Goal: Learn about a topic

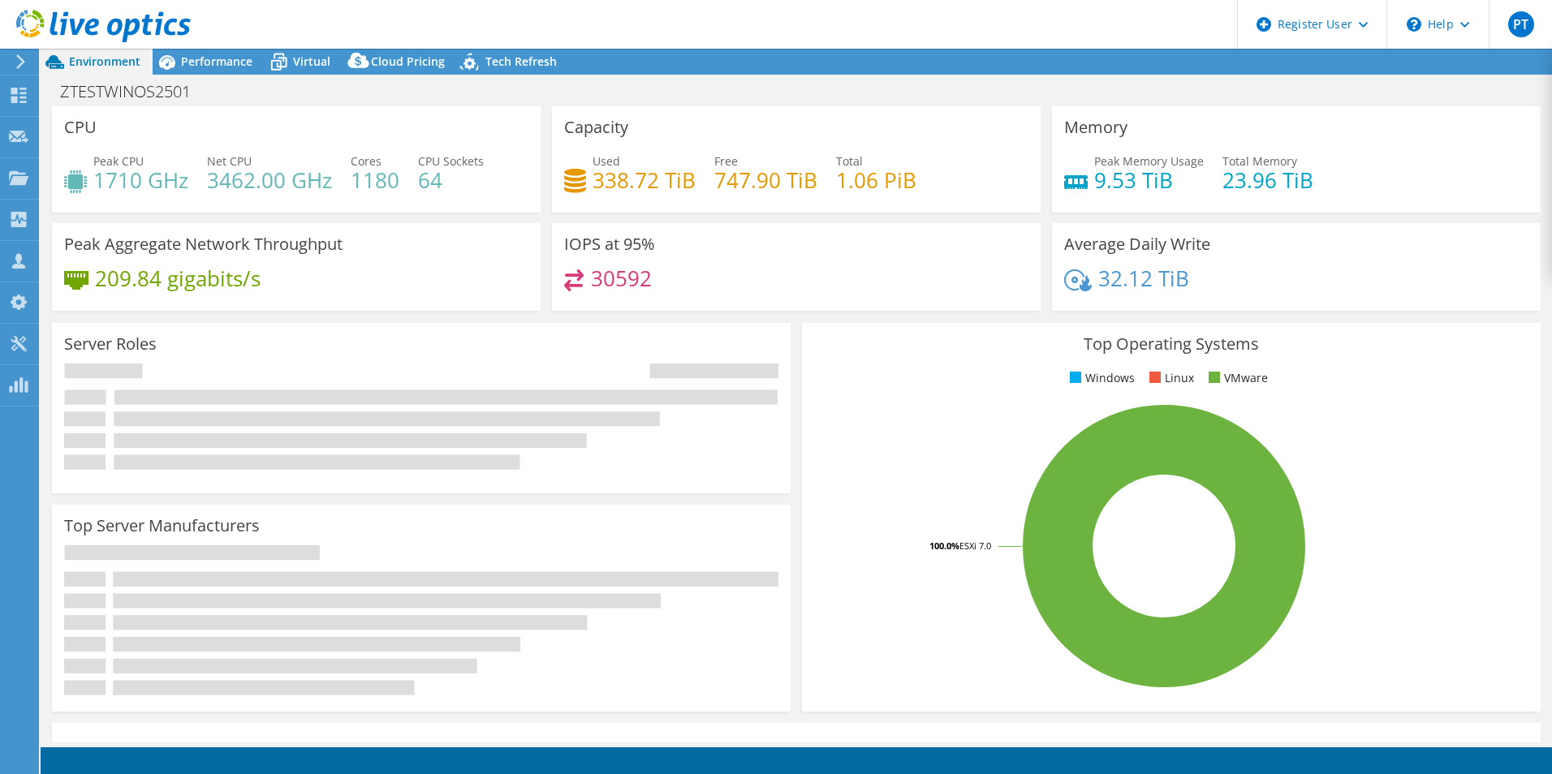
select select "USD"
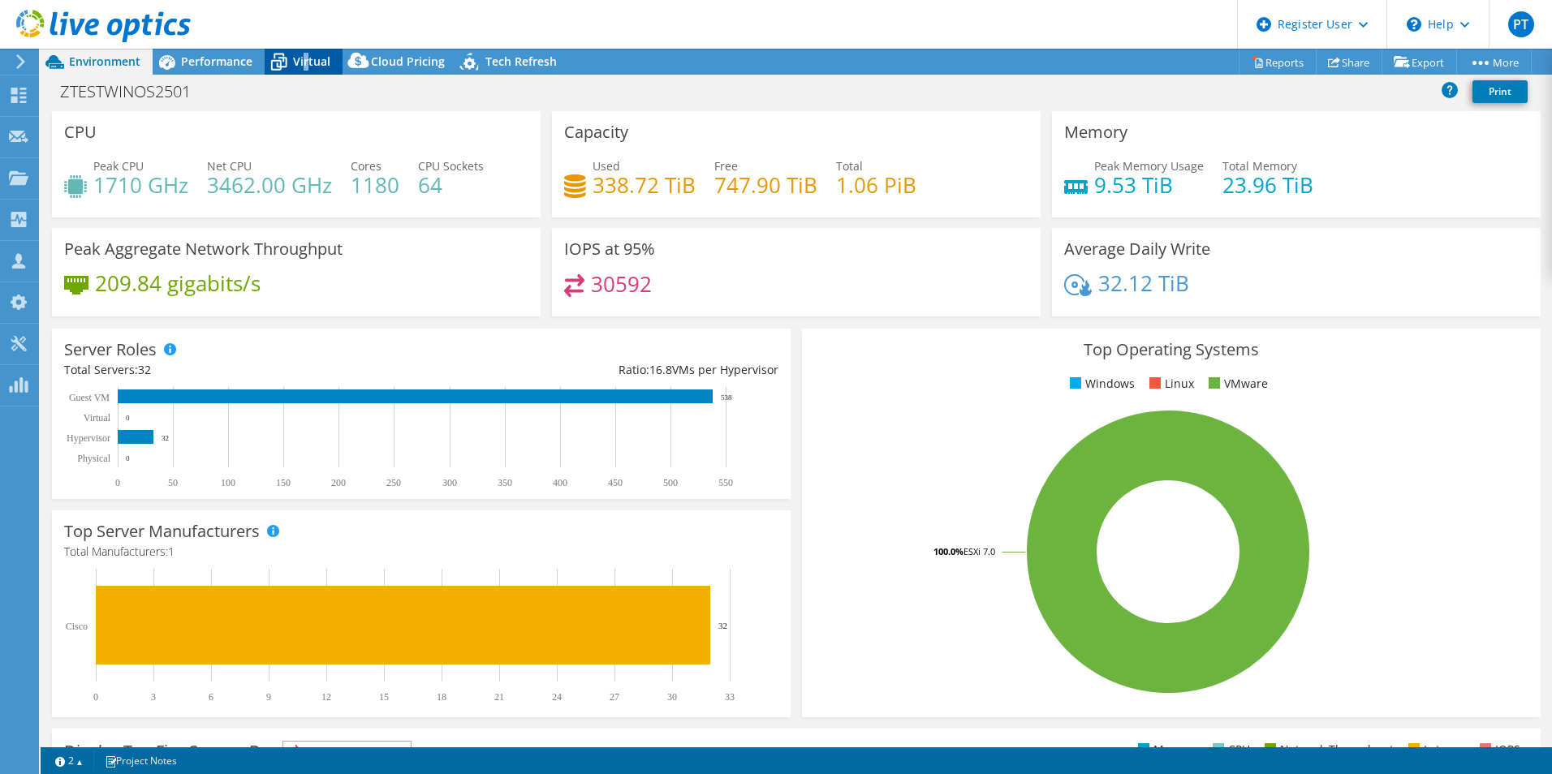
click at [304, 61] on span "Virtual" at bounding box center [311, 61] width 37 height 15
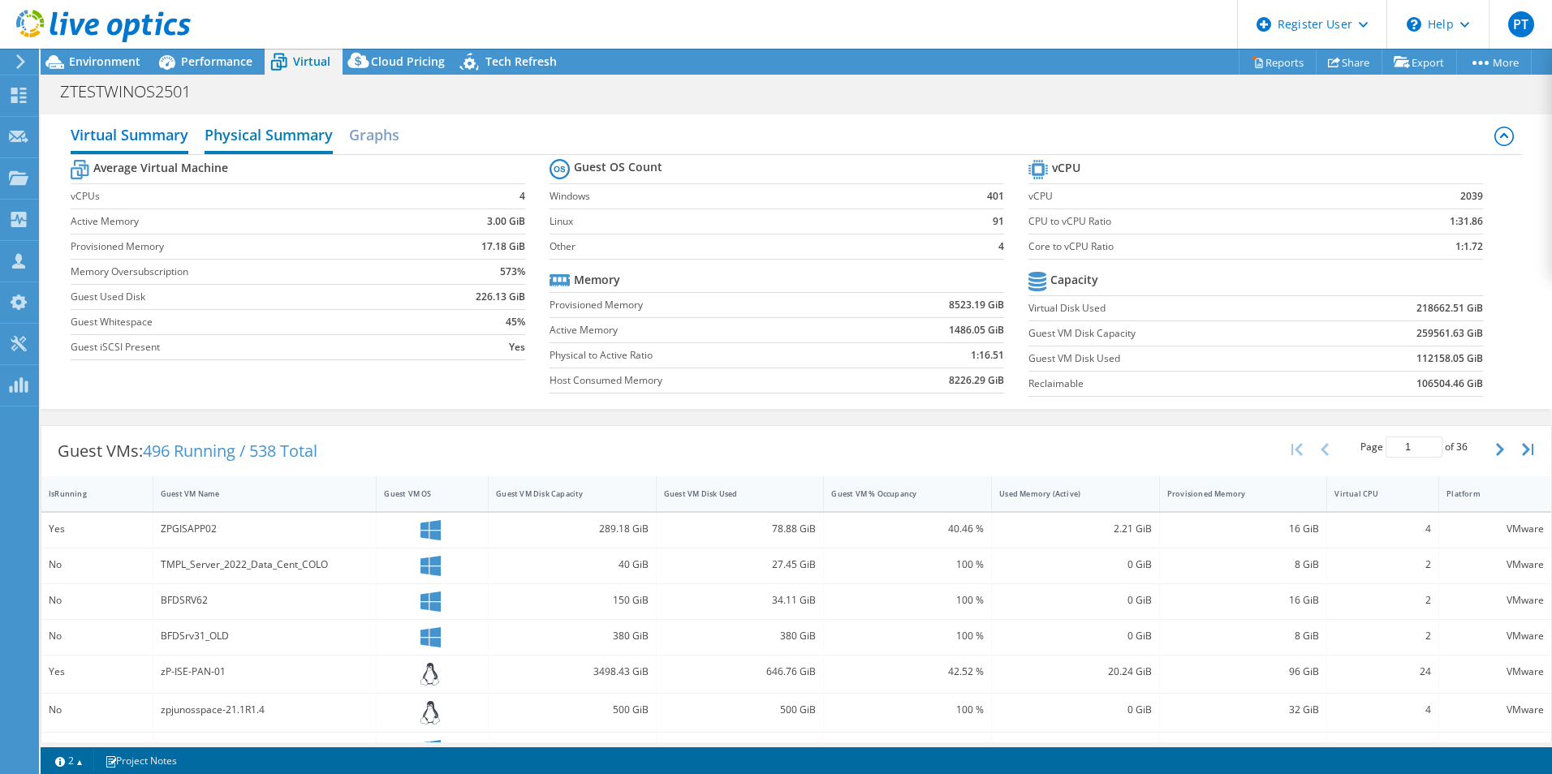
click at [302, 127] on h2 "Physical Summary" at bounding box center [269, 136] width 128 height 36
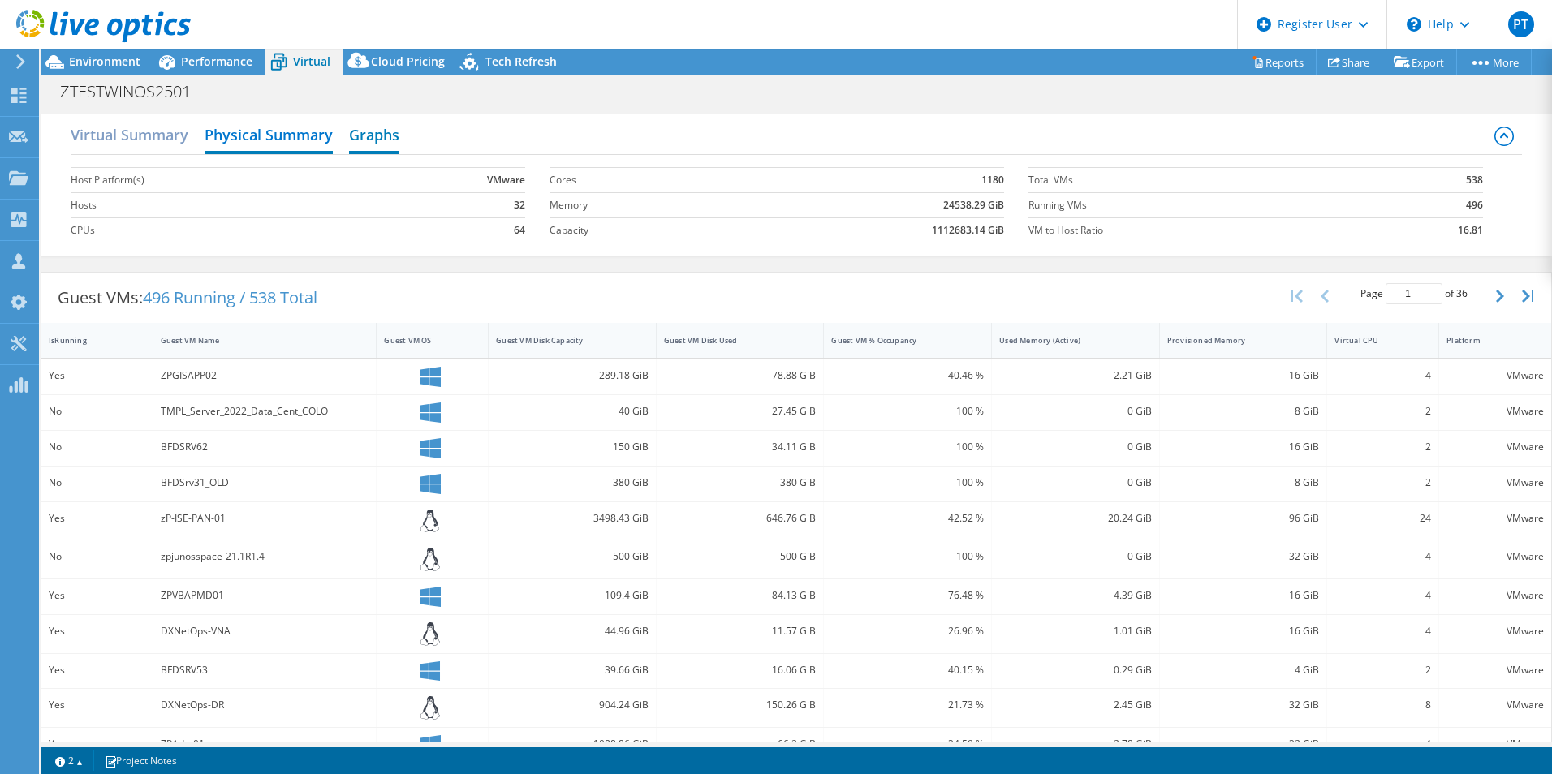
click at [373, 131] on h2 "Graphs" at bounding box center [374, 136] width 50 height 36
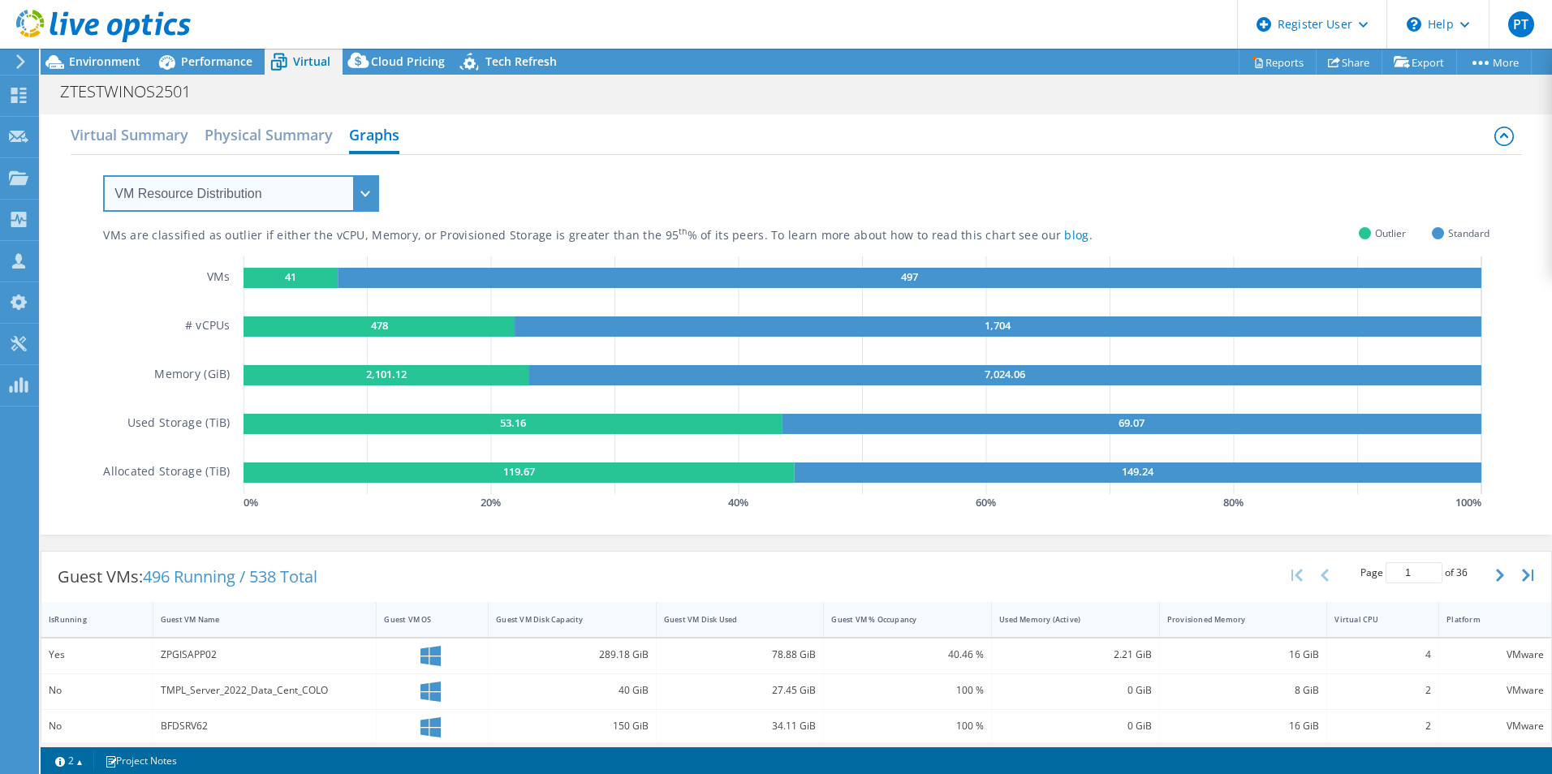
click at [342, 189] on select "VM Resource Distribution Provisioning Contrast Over Provisioning" at bounding box center [241, 193] width 276 height 37
click at [103, 175] on select "VM Resource Distribution Provisioning Contrast Over Provisioning" at bounding box center [241, 193] width 276 height 37
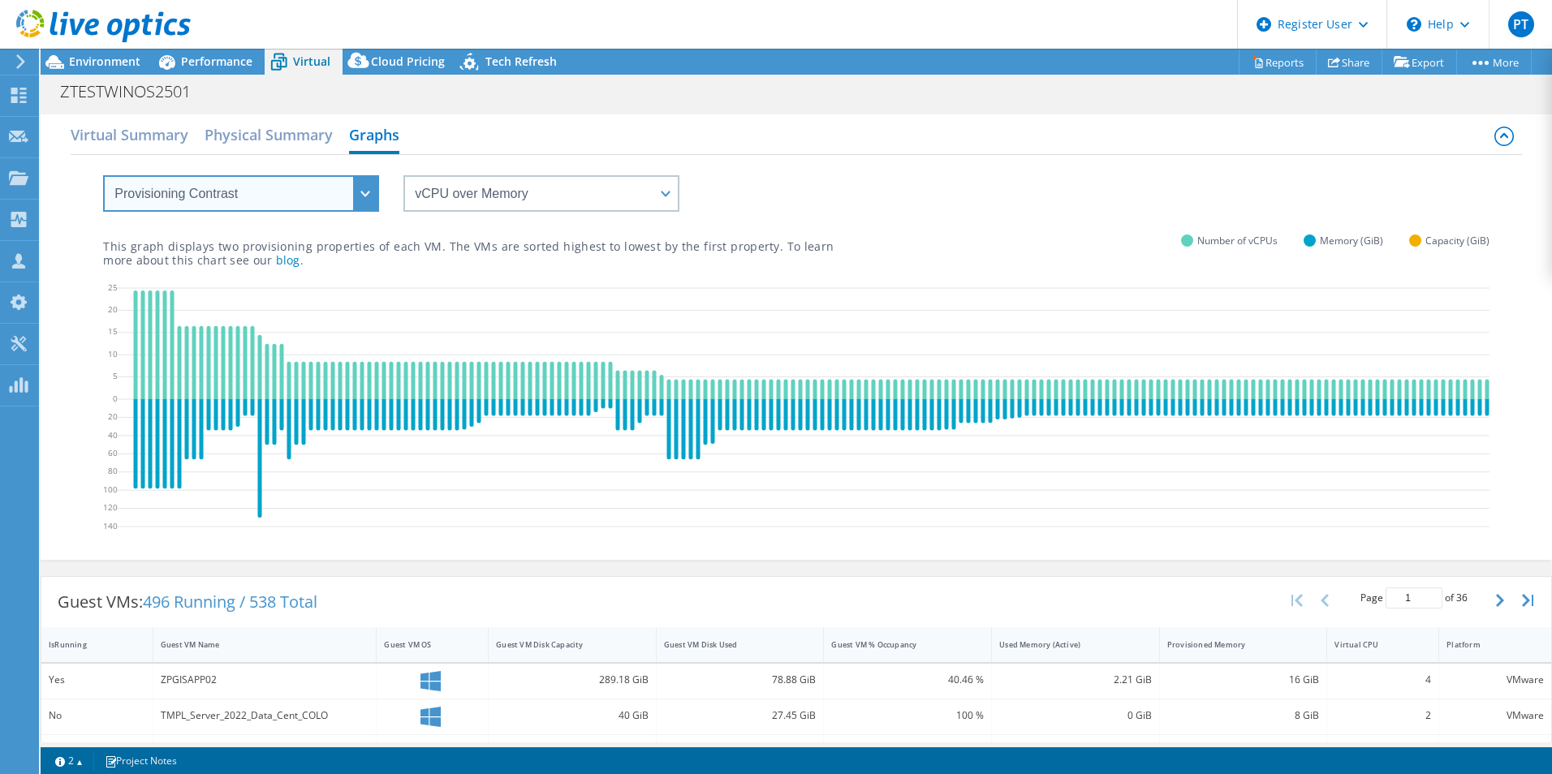
click at [282, 191] on select "VM Resource Distribution Provisioning Contrast Over Provisioning" at bounding box center [241, 193] width 276 height 37
select select "Over Provisioning"
click at [103, 175] on select "VM Resource Distribution Provisioning Contrast Over Provisioning" at bounding box center [241, 193] width 276 height 37
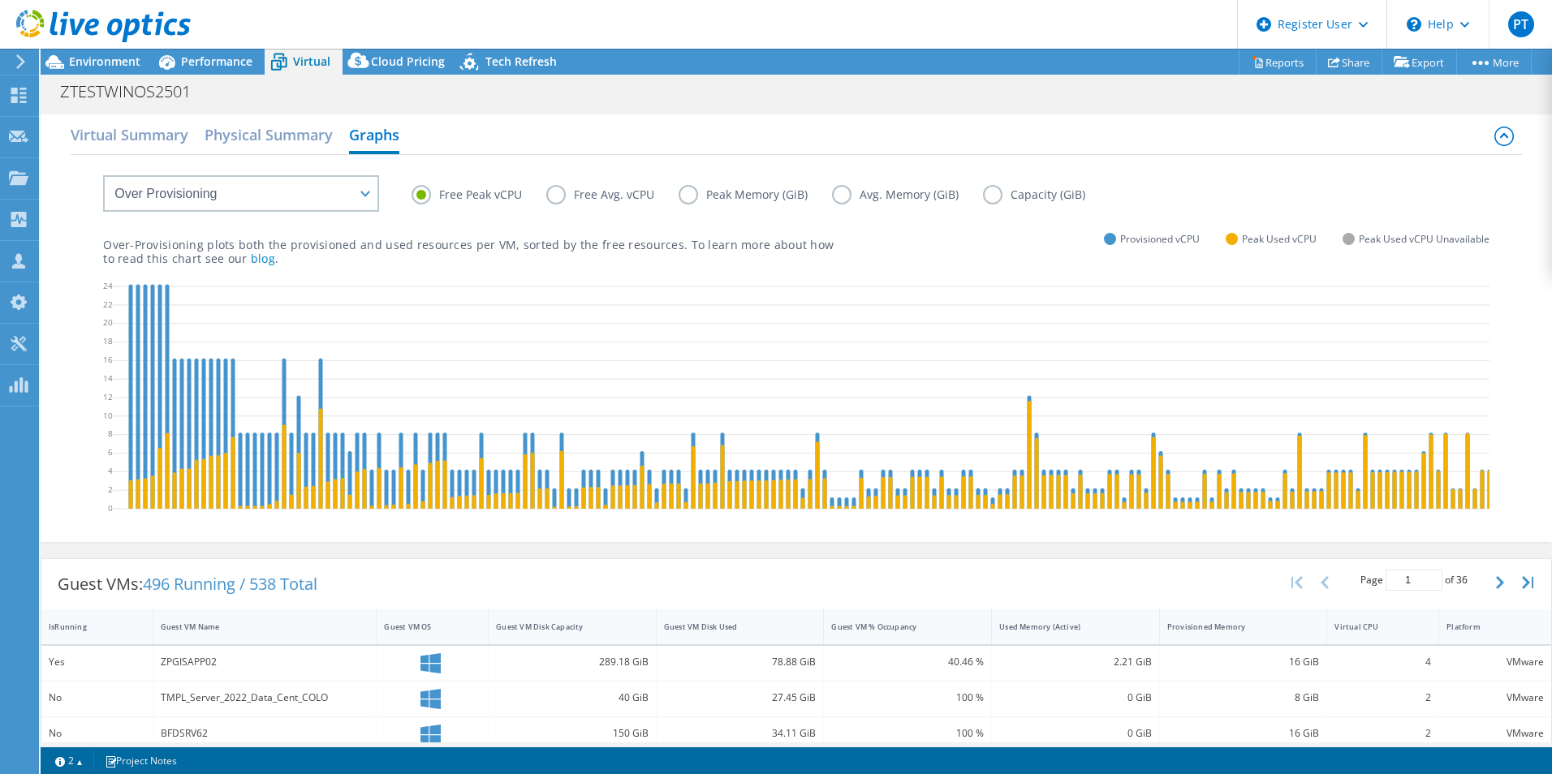
click at [563, 196] on label "Free Avg. vCPU" at bounding box center [612, 194] width 132 height 19
click at [0, 0] on input "Free Avg. vCPU" at bounding box center [0, 0] width 0 height 0
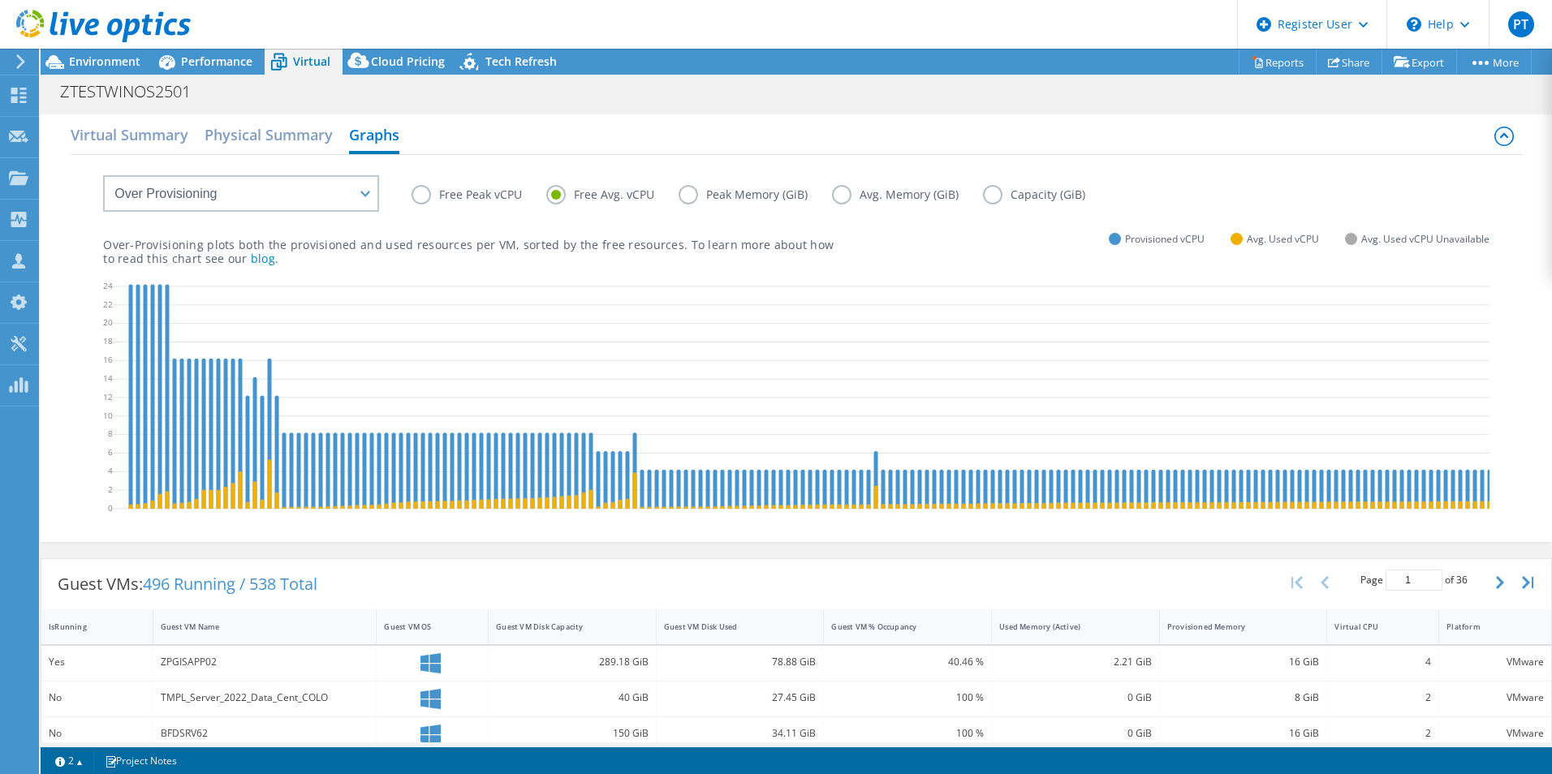
click at [418, 191] on label "Free Peak vCPU" at bounding box center [478, 194] width 135 height 19
click at [0, 0] on input "Free Peak vCPU" at bounding box center [0, 0] width 0 height 0
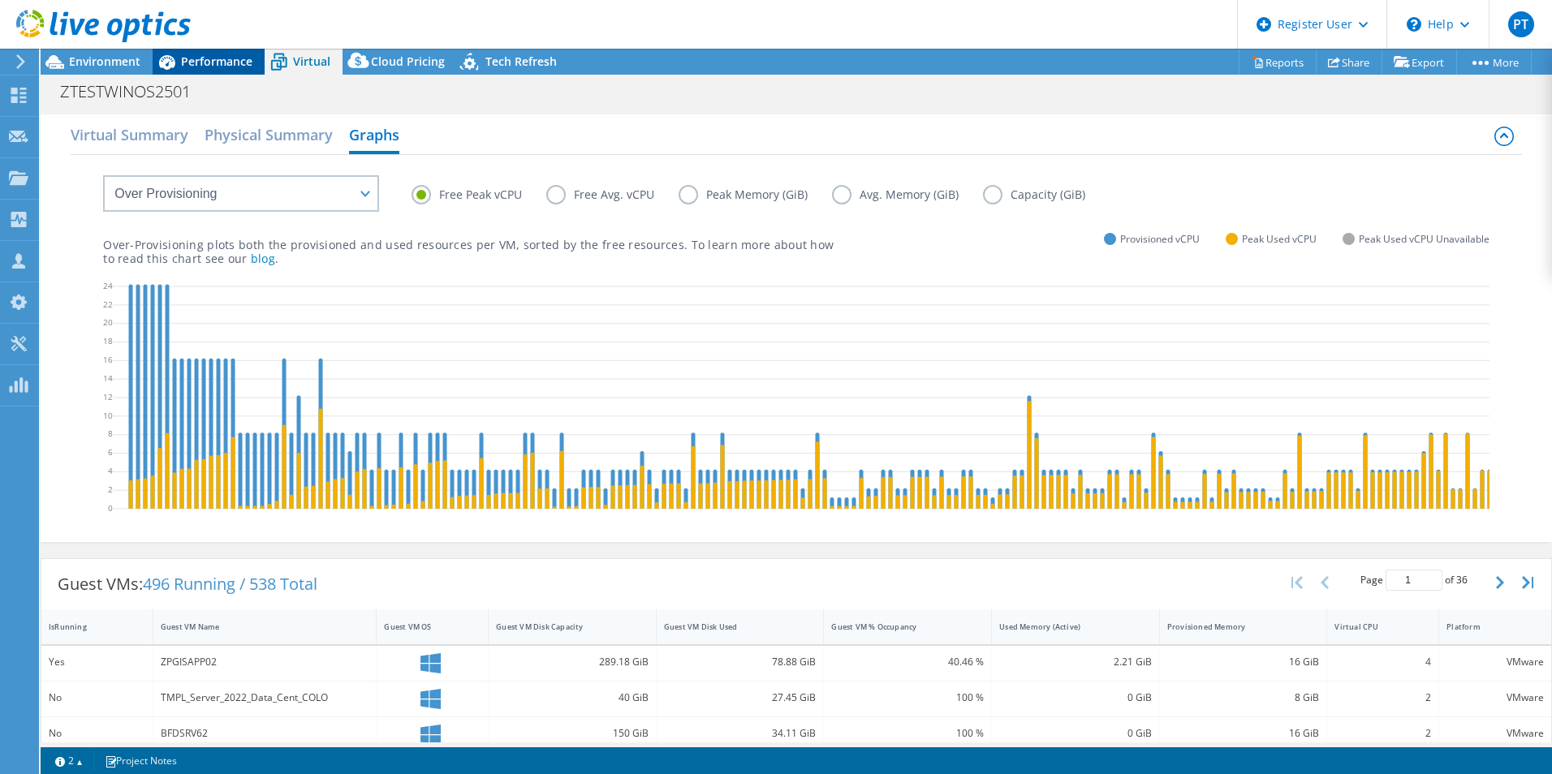
click at [192, 64] on span "Performance" at bounding box center [216, 61] width 71 height 15
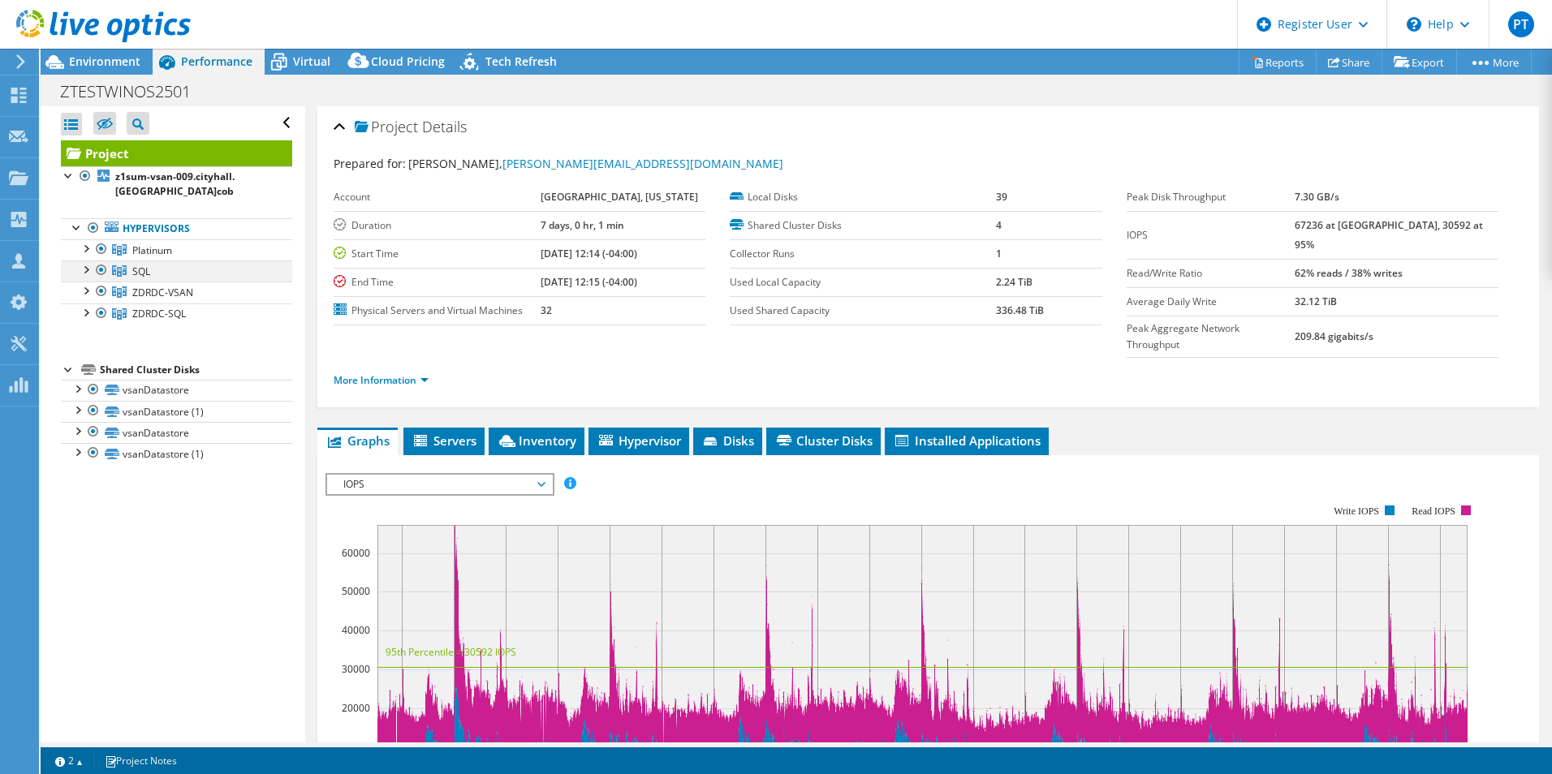
click at [88, 271] on div at bounding box center [85, 269] width 16 height 16
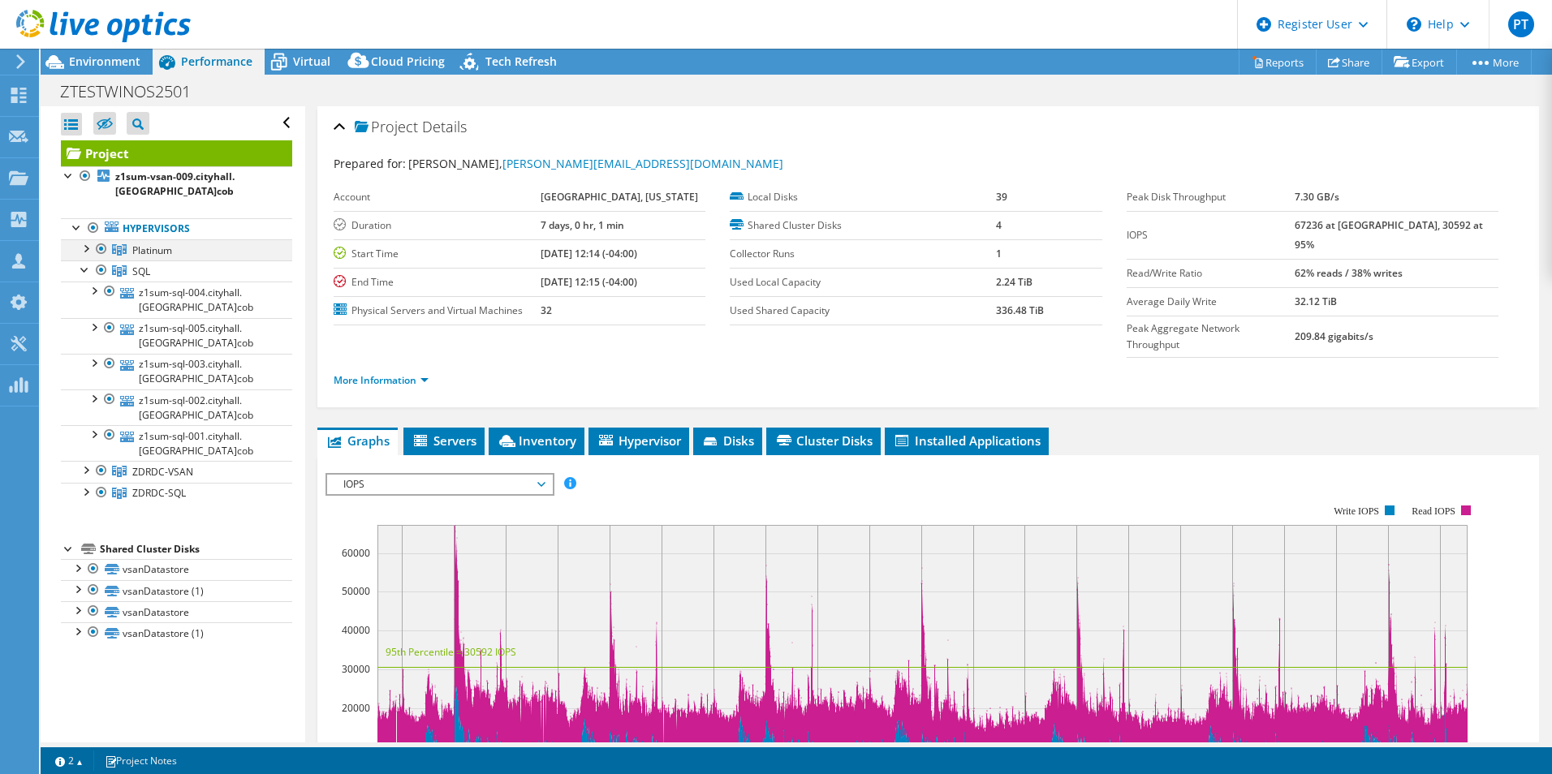
click at [88, 249] on div at bounding box center [85, 247] width 16 height 16
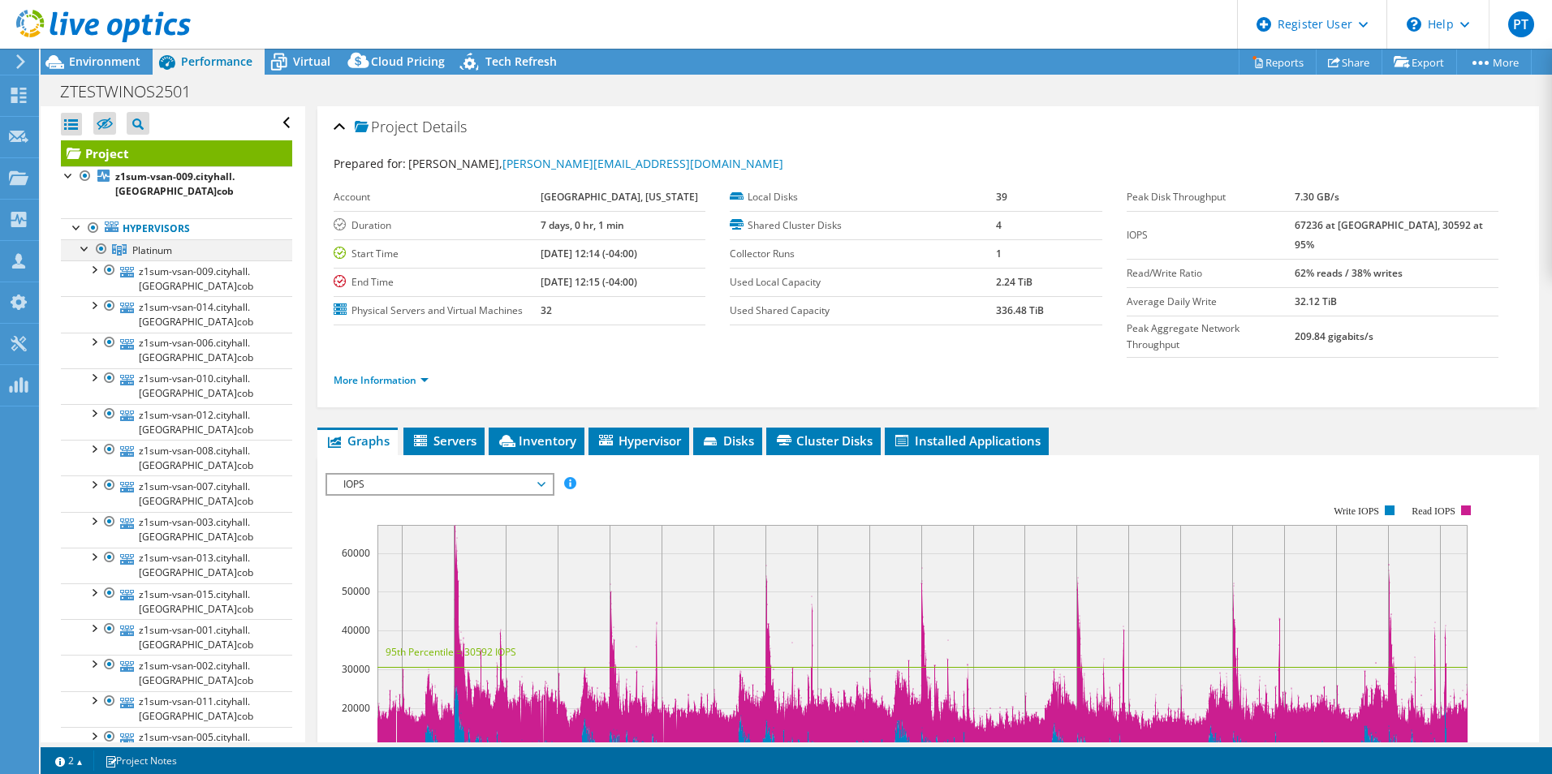
click at [88, 249] on div at bounding box center [85, 247] width 16 height 16
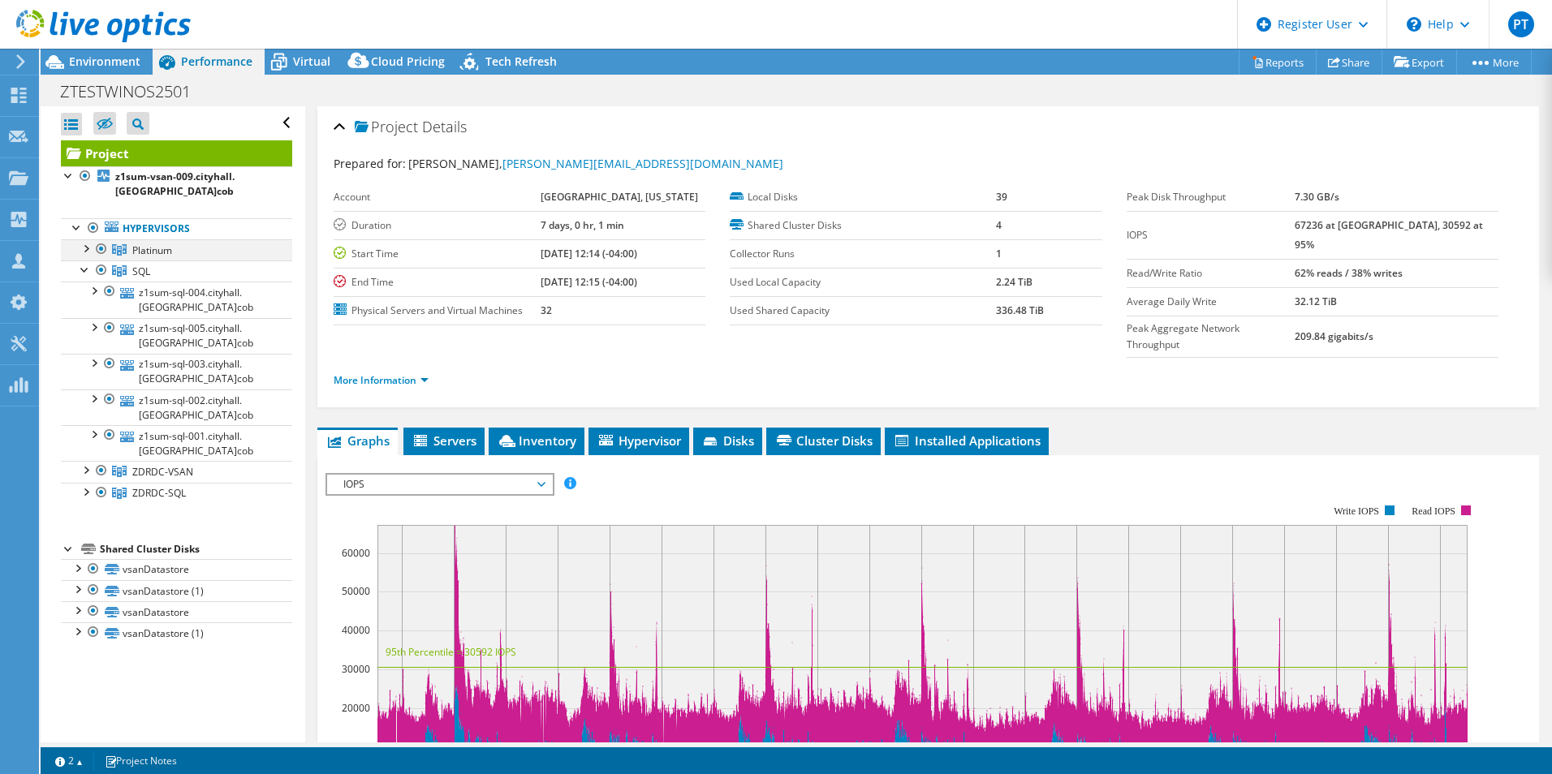
click at [101, 246] on div at bounding box center [101, 248] width 16 height 19
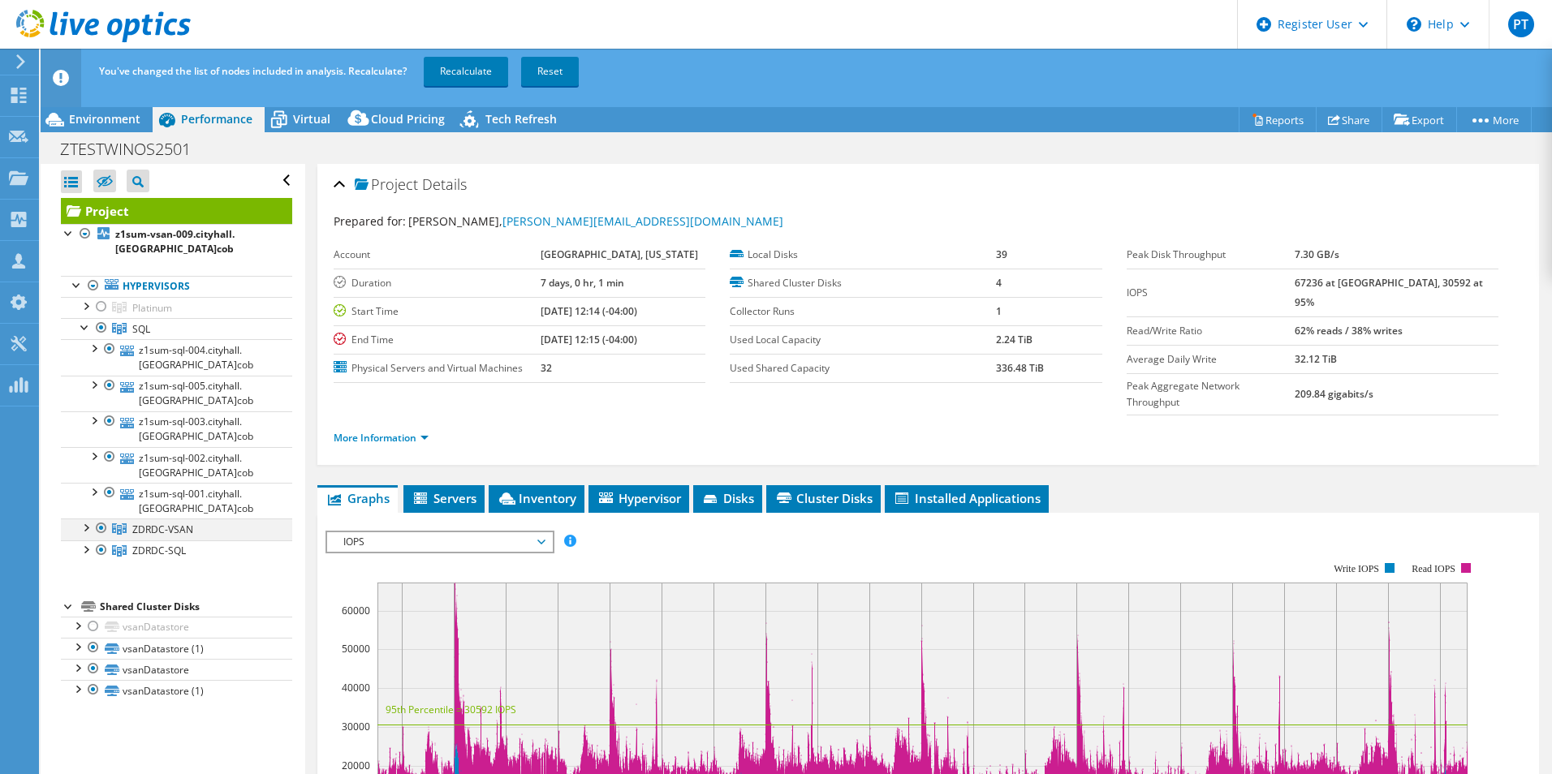
click at [106, 532] on div at bounding box center [101, 528] width 16 height 19
click at [105, 548] on div at bounding box center [101, 550] width 16 height 19
click at [489, 74] on link "Recalculate" at bounding box center [466, 71] width 84 height 29
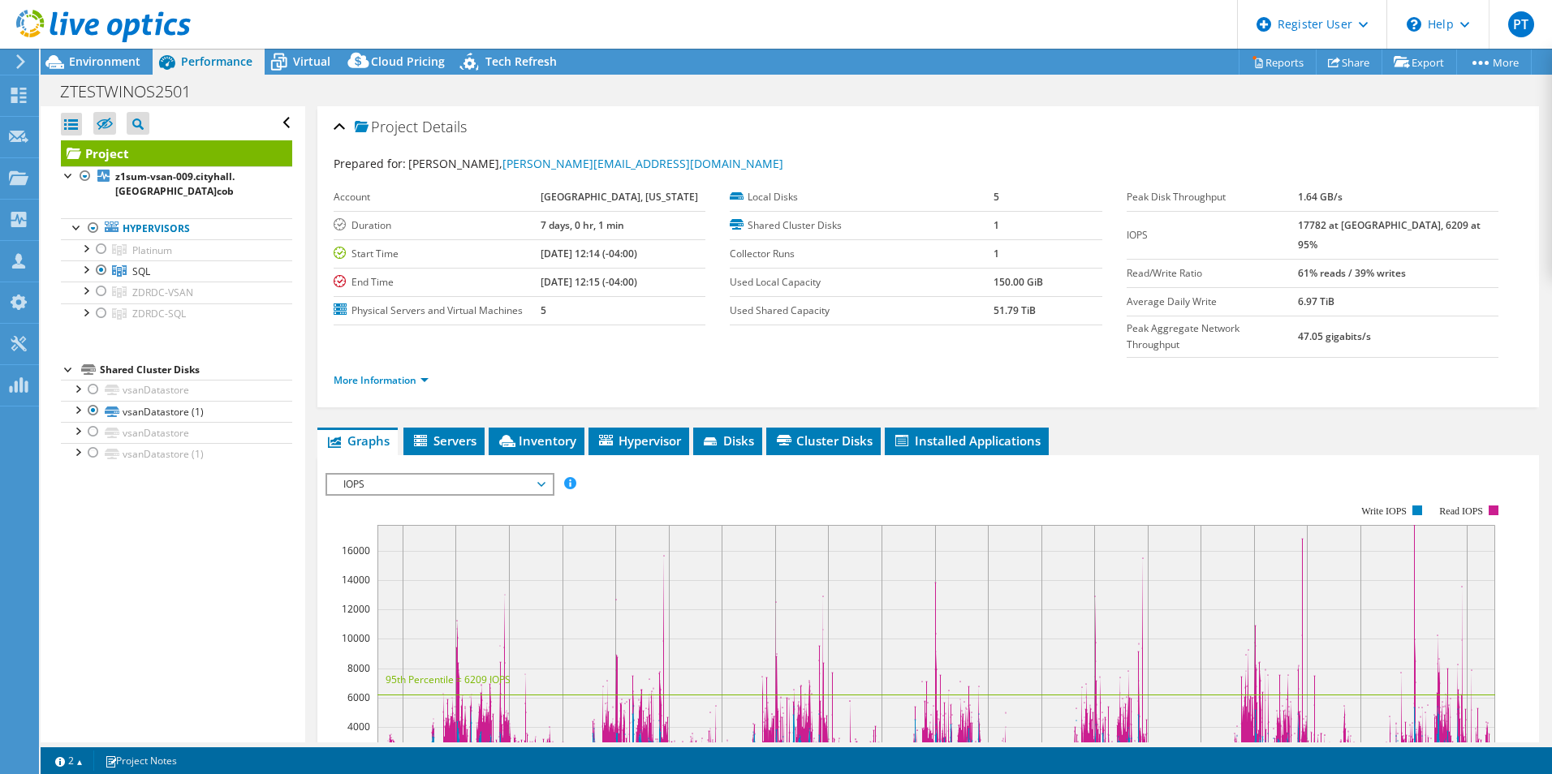
click at [77, 50] on div at bounding box center [95, 27] width 191 height 54
click at [100, 63] on span "Environment" at bounding box center [104, 61] width 71 height 15
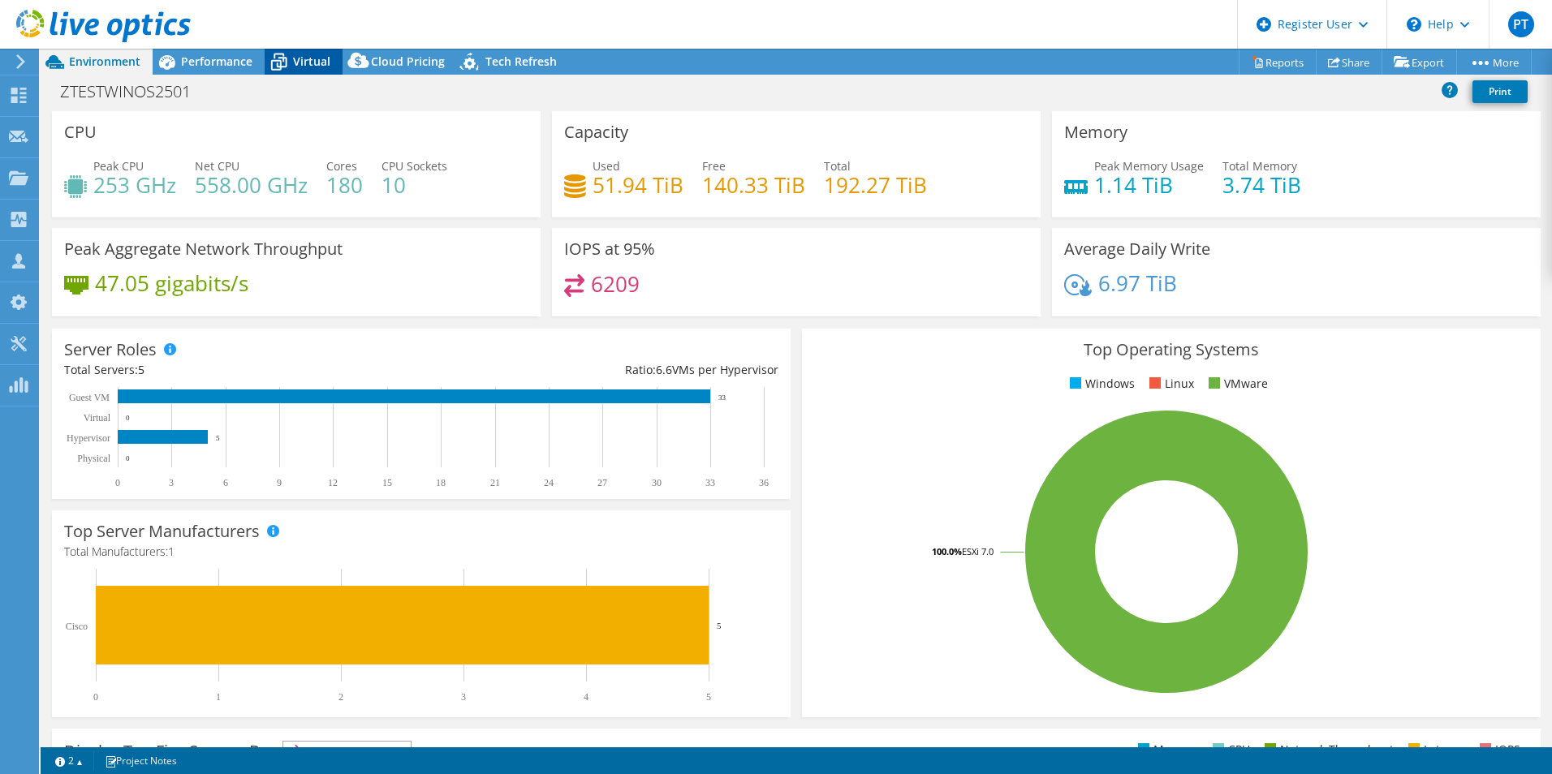
click at [327, 59] on span "Virtual" at bounding box center [311, 61] width 37 height 15
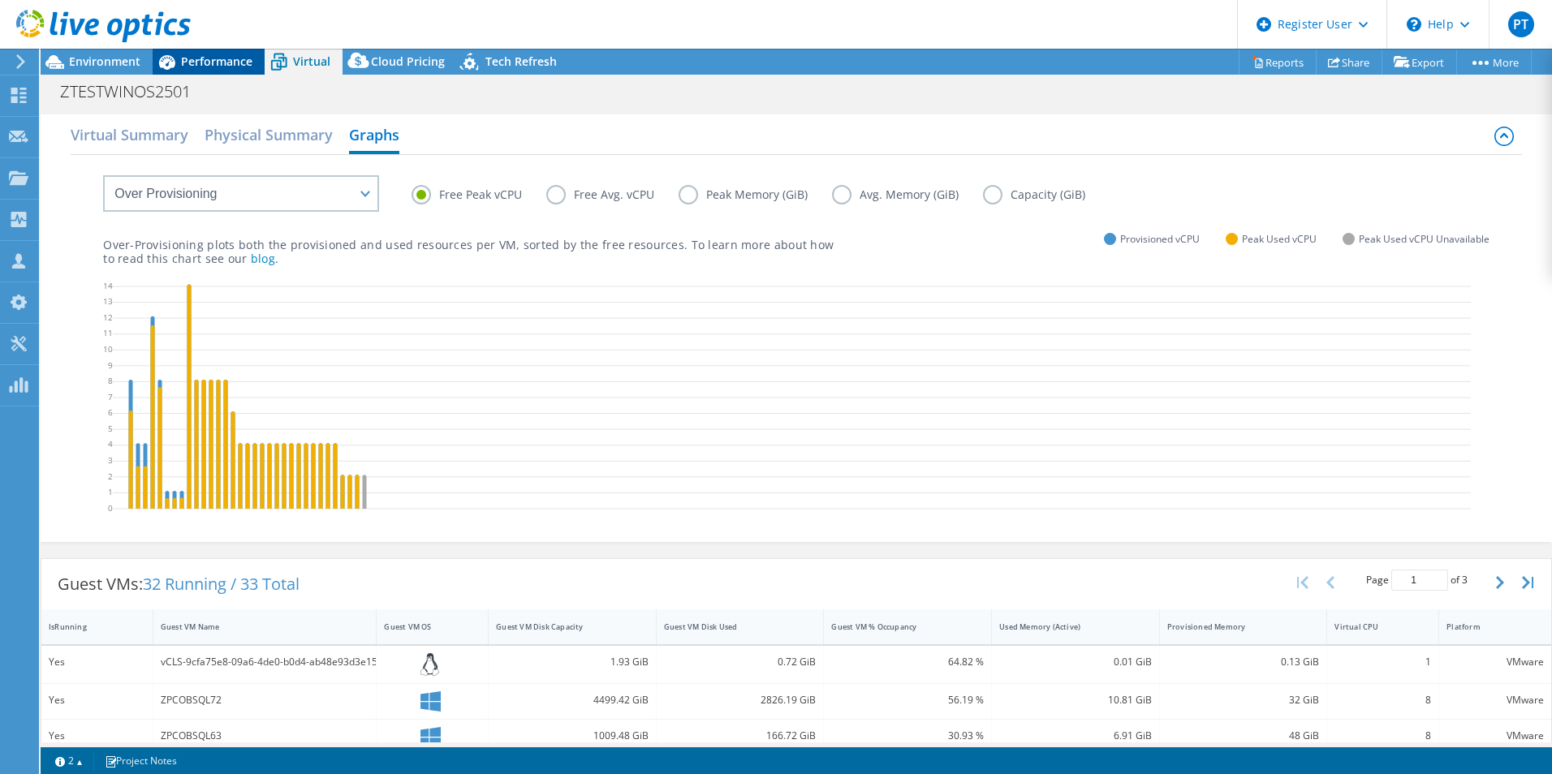
click at [193, 55] on span "Performance" at bounding box center [216, 61] width 71 height 15
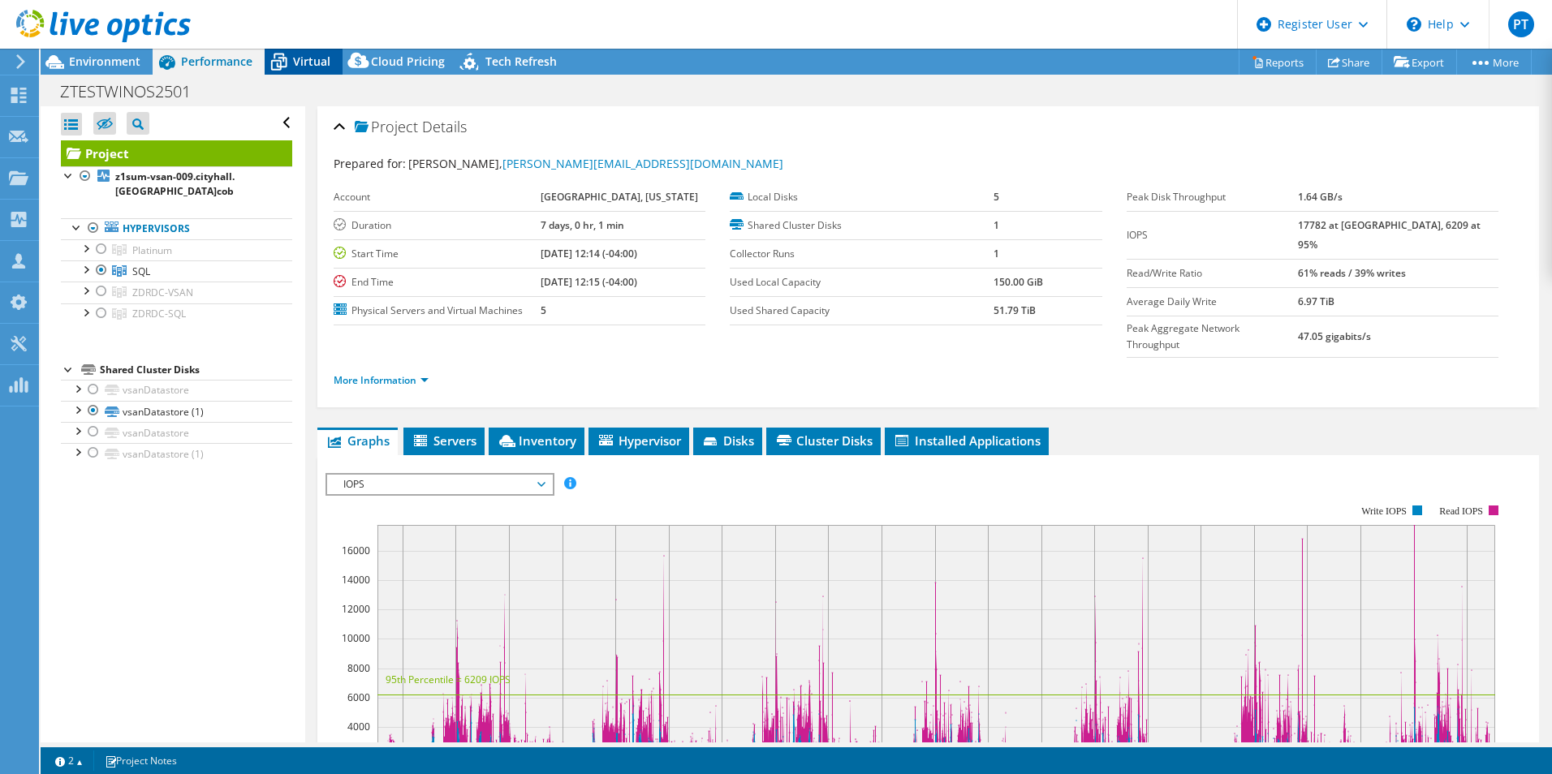
click at [307, 58] on span "Virtual" at bounding box center [311, 61] width 37 height 15
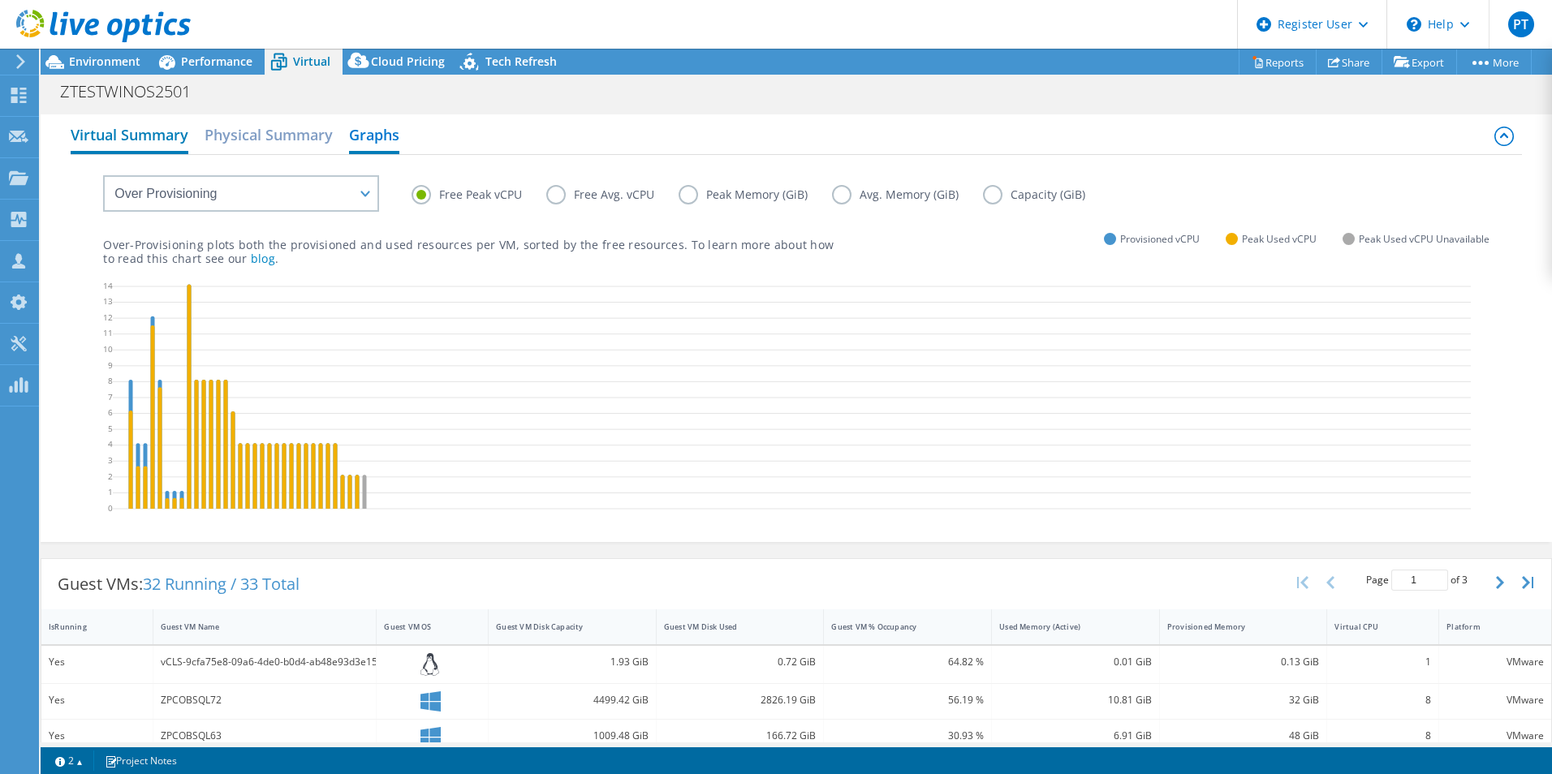
click at [158, 130] on h2 "Virtual Summary" at bounding box center [130, 136] width 118 height 36
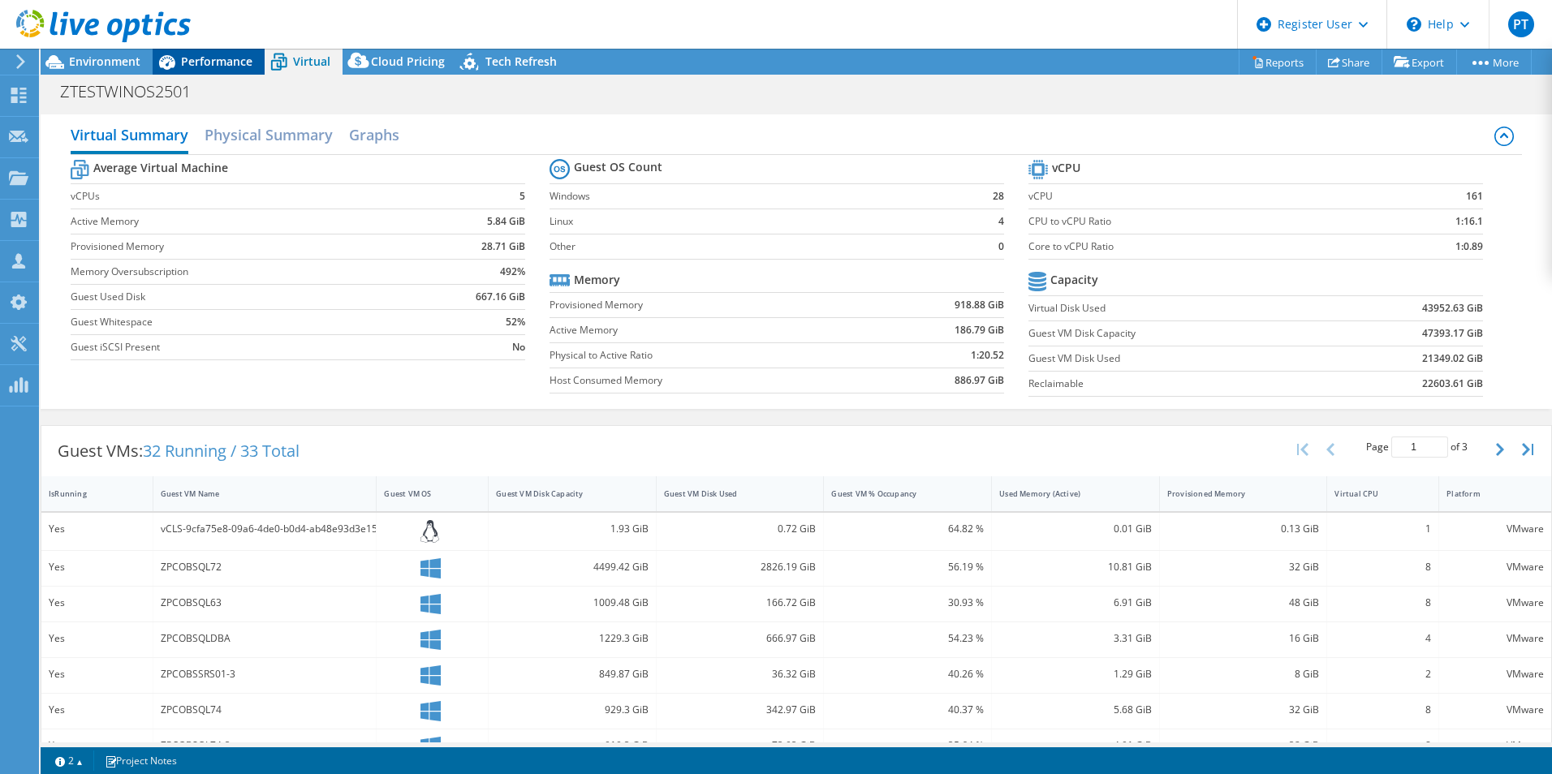
click at [209, 61] on span "Performance" at bounding box center [216, 61] width 71 height 15
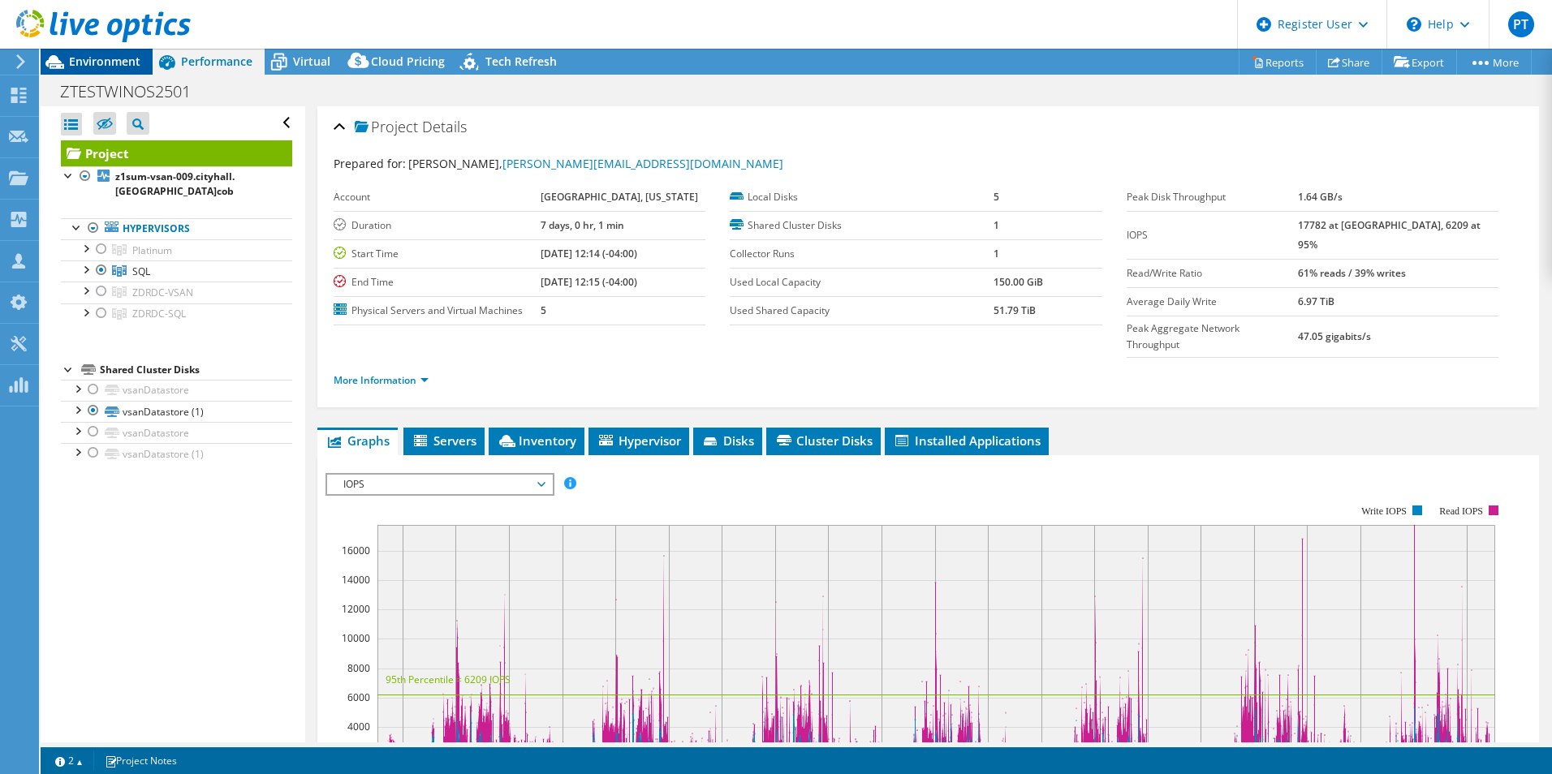
click at [85, 54] on span "Environment" at bounding box center [104, 61] width 71 height 15
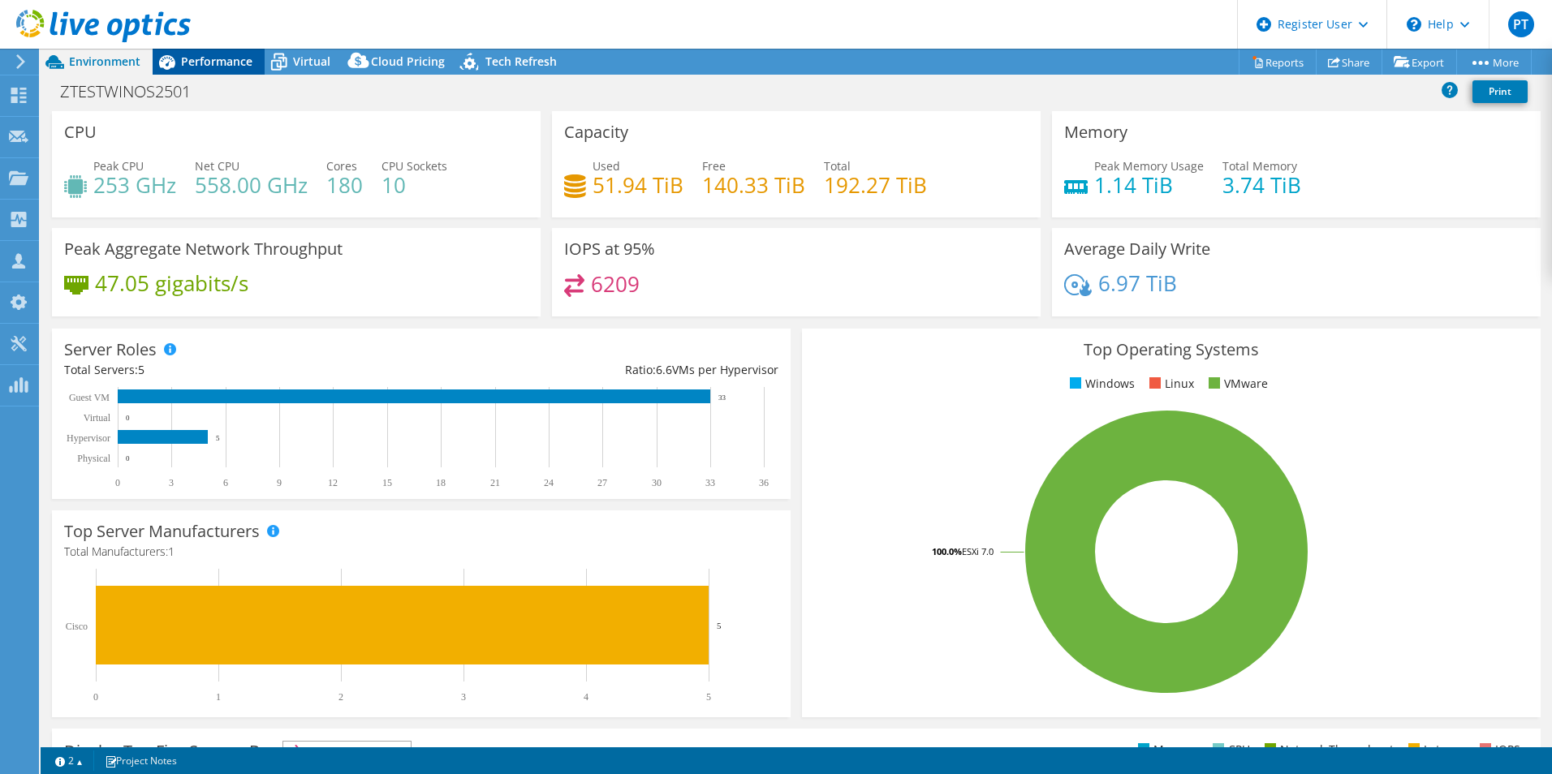
click at [205, 54] on span "Performance" at bounding box center [216, 61] width 71 height 15
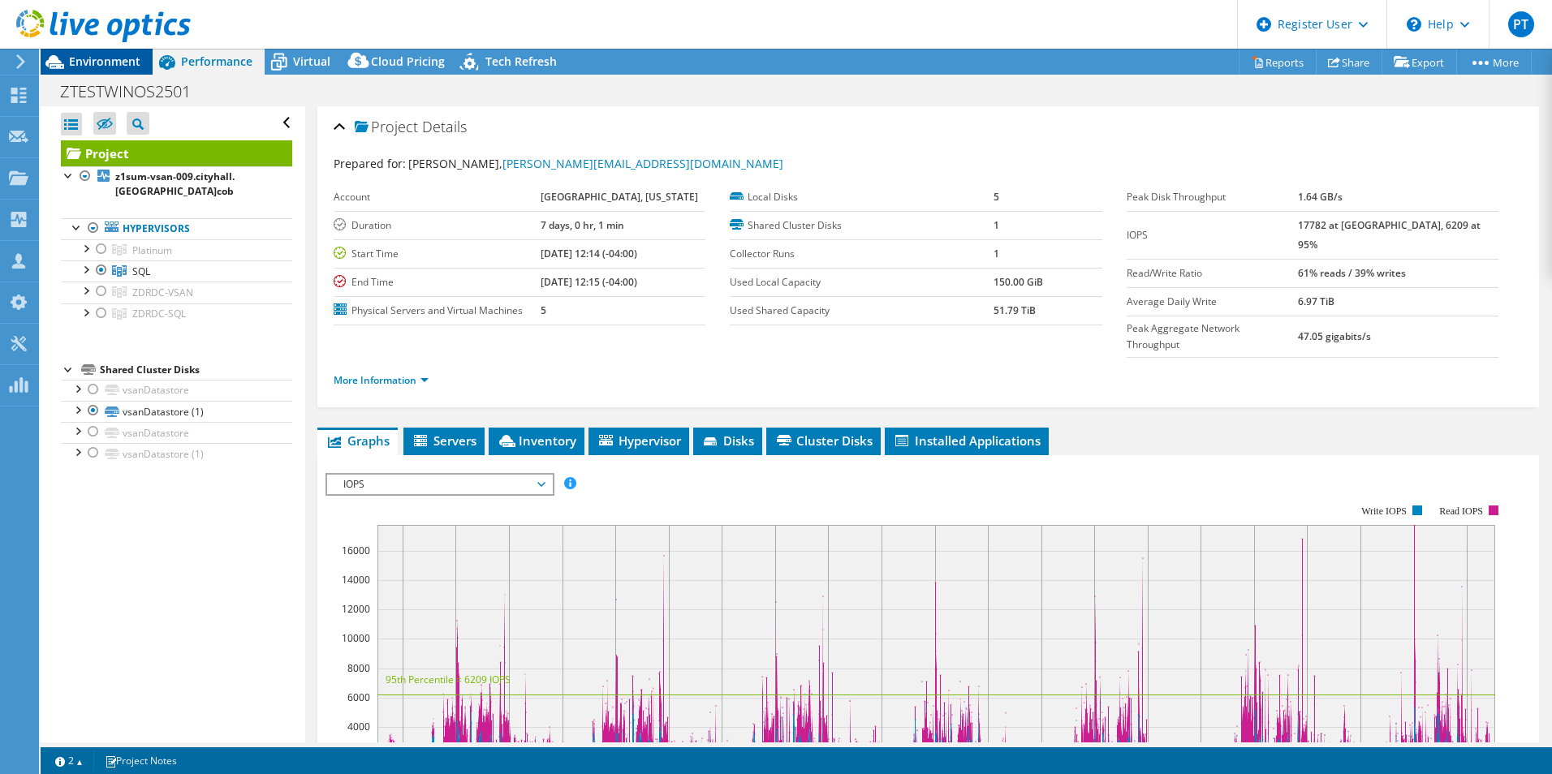
click at [110, 63] on span "Environment" at bounding box center [104, 61] width 71 height 15
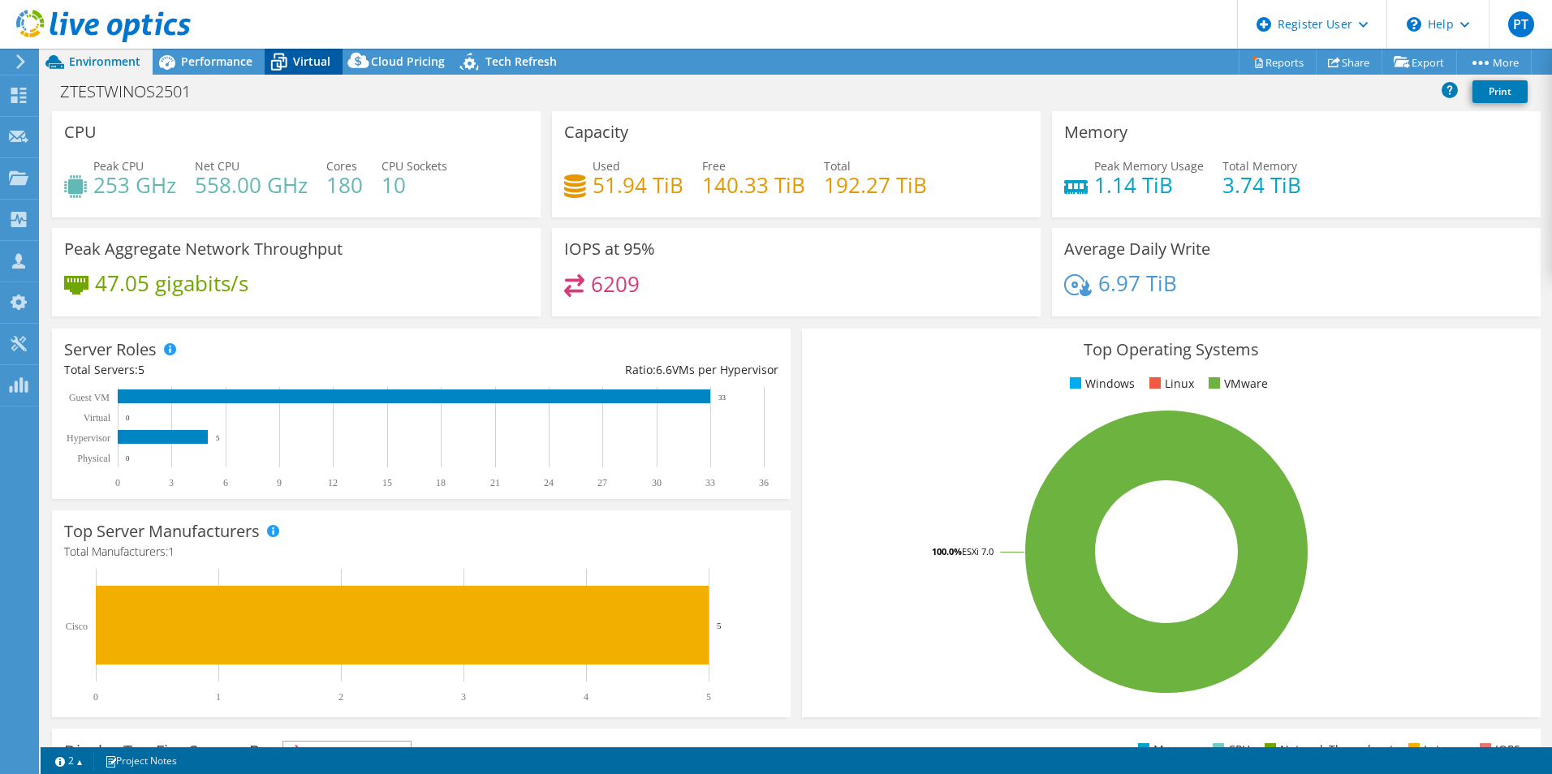
click at [304, 61] on span "Virtual" at bounding box center [311, 61] width 37 height 15
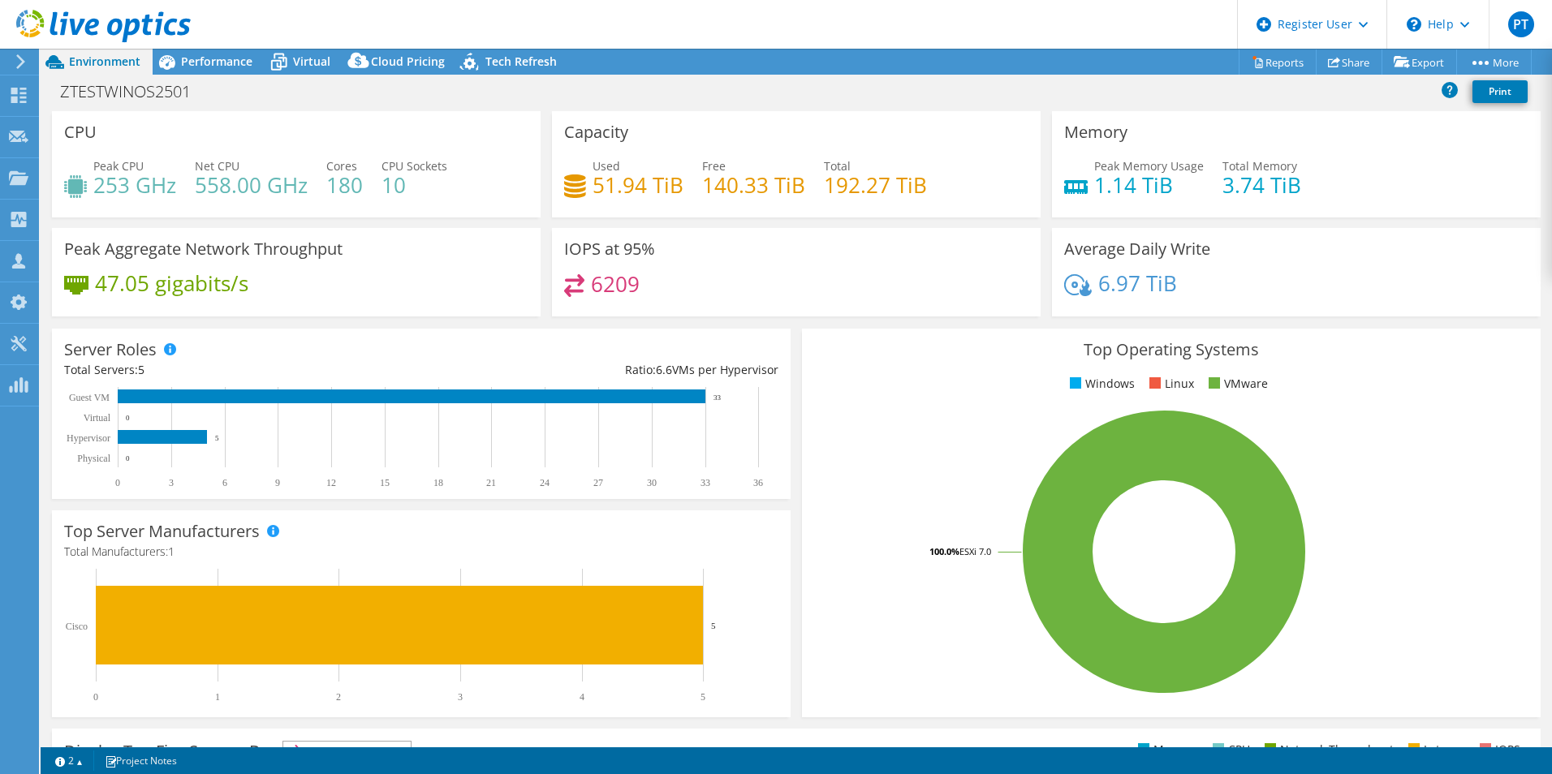
select select "USD"
